Goal: Task Accomplishment & Management: Manage account settings

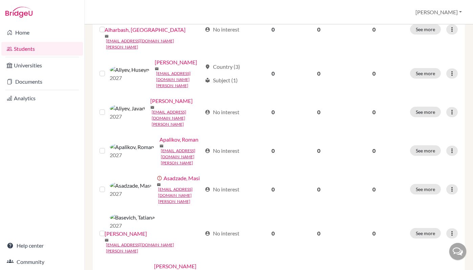
scroll to position [282, 0]
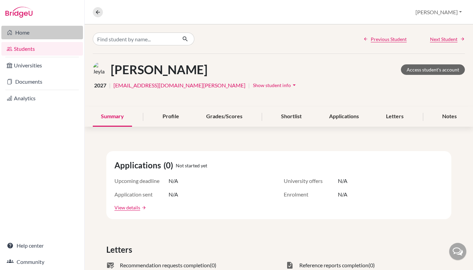
click at [25, 33] on link "Home" at bounding box center [42, 33] width 82 height 14
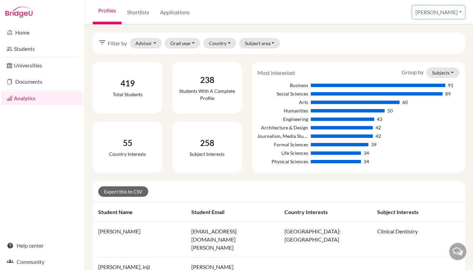
click at [451, 14] on button "[PERSON_NAME]" at bounding box center [438, 12] width 52 height 13
click at [423, 39] on link "School Settings" at bounding box center [411, 38] width 54 height 11
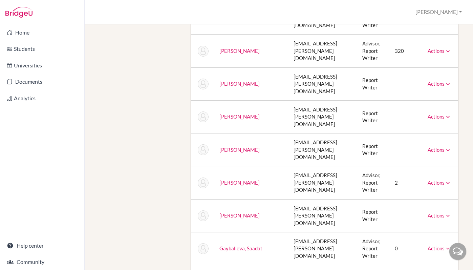
scroll to position [275, 0]
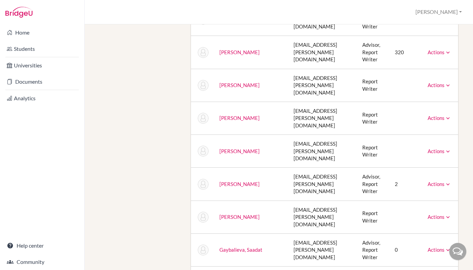
scroll to position [0, 0]
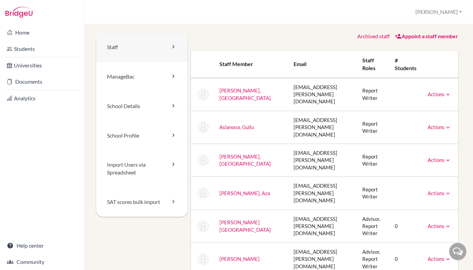
click at [167, 47] on link "Staff" at bounding box center [141, 47] width 91 height 29
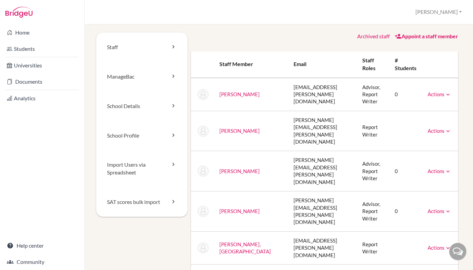
click at [421, 38] on link "Appoint a staff member" at bounding box center [426, 36] width 63 height 6
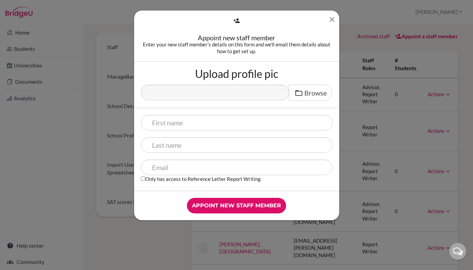
click at [333, 20] on icon "Close" at bounding box center [332, 19] width 8 height 8
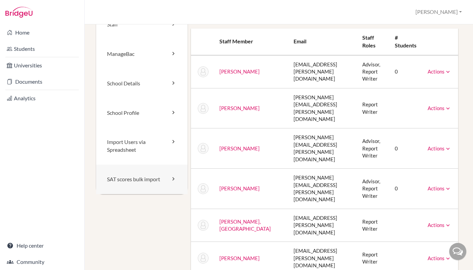
scroll to position [31, 0]
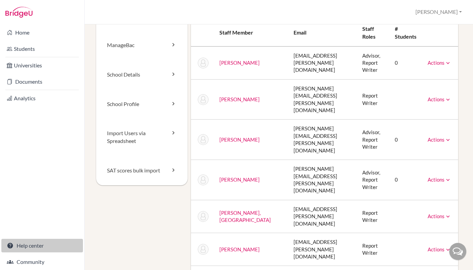
click at [43, 247] on link "Help center" at bounding box center [42, 246] width 82 height 14
